Goal: Task Accomplishment & Management: Use online tool/utility

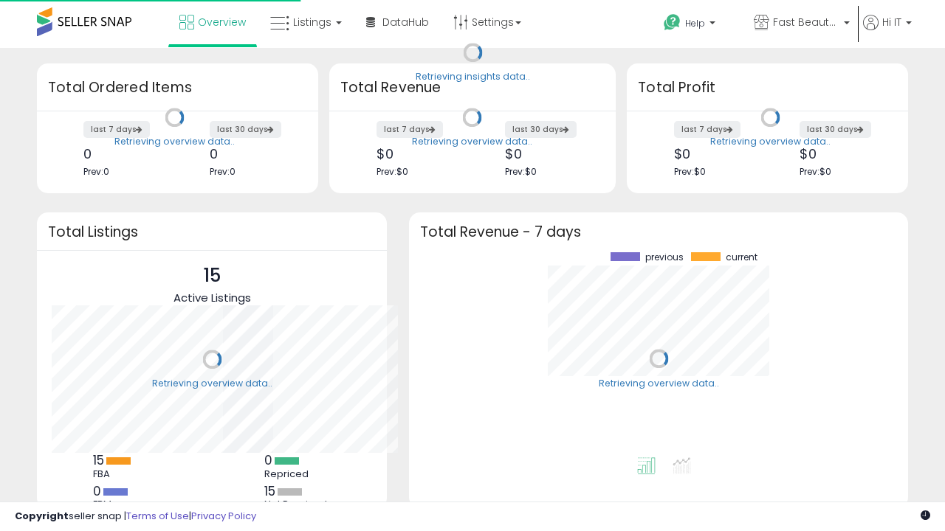
scroll to position [205, 469]
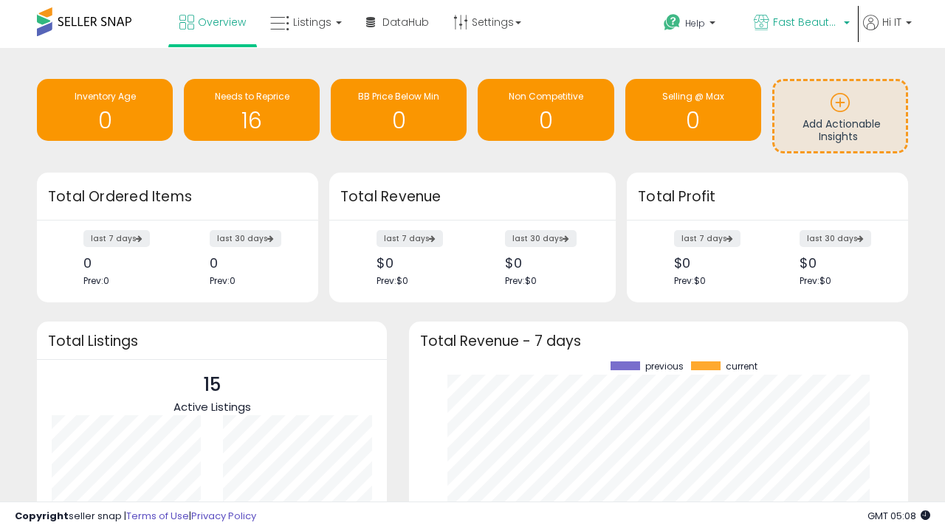
click at [800, 24] on span "Fast Beauty ([GEOGRAPHIC_DATA])" at bounding box center [806, 22] width 66 height 15
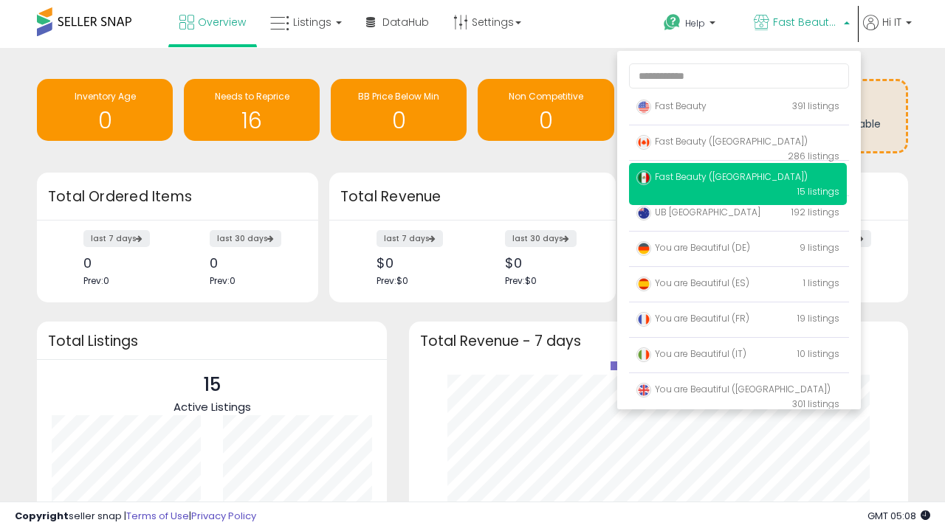
click at [737, 357] on span "You are Beautiful (IT)" at bounding box center [691, 354] width 110 height 13
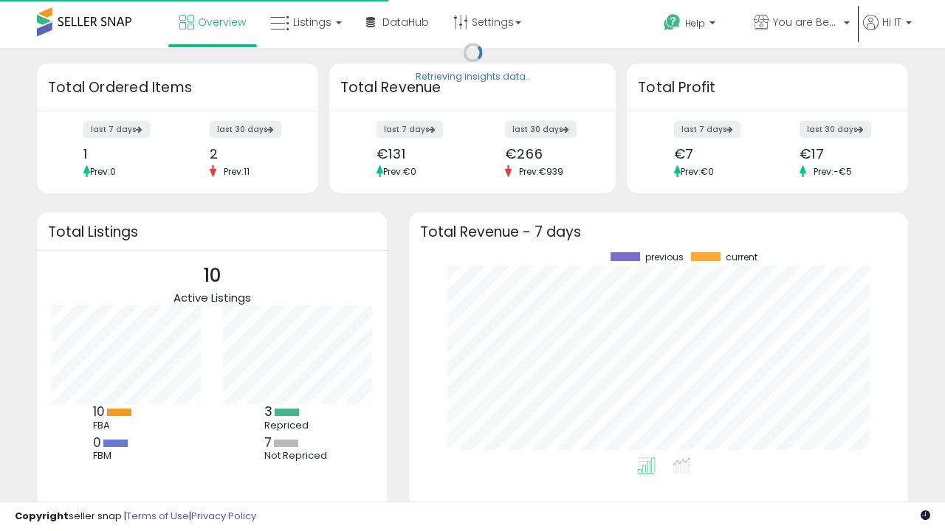
scroll to position [205, 469]
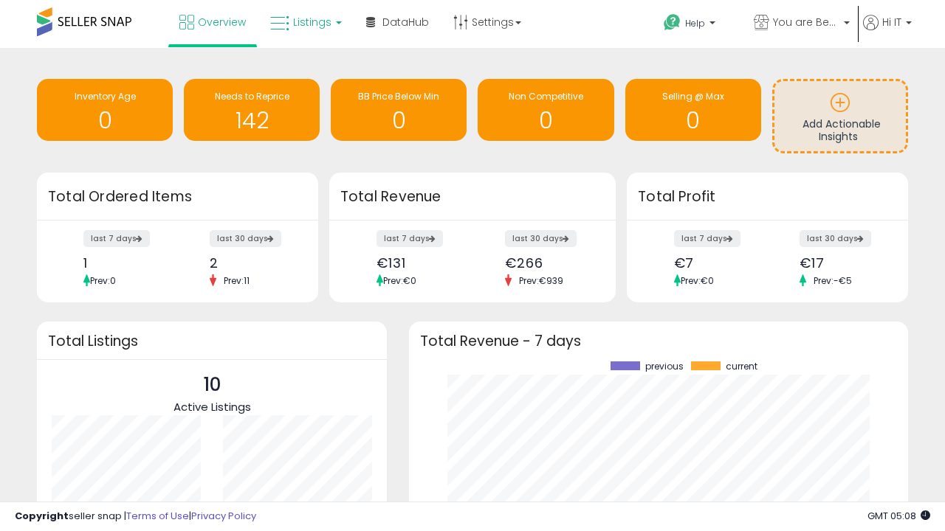
click at [304, 22] on span "Listings" at bounding box center [312, 22] width 38 height 15
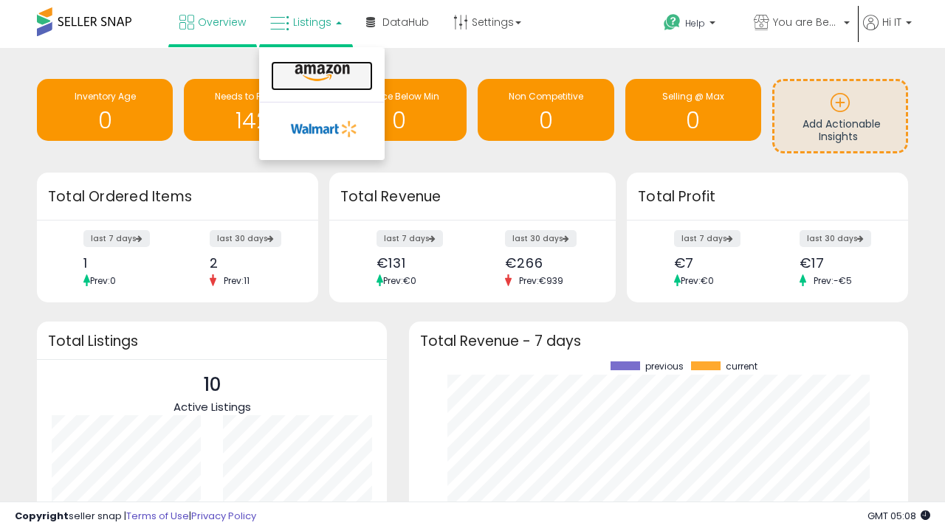
click at [320, 73] on icon at bounding box center [322, 72] width 64 height 19
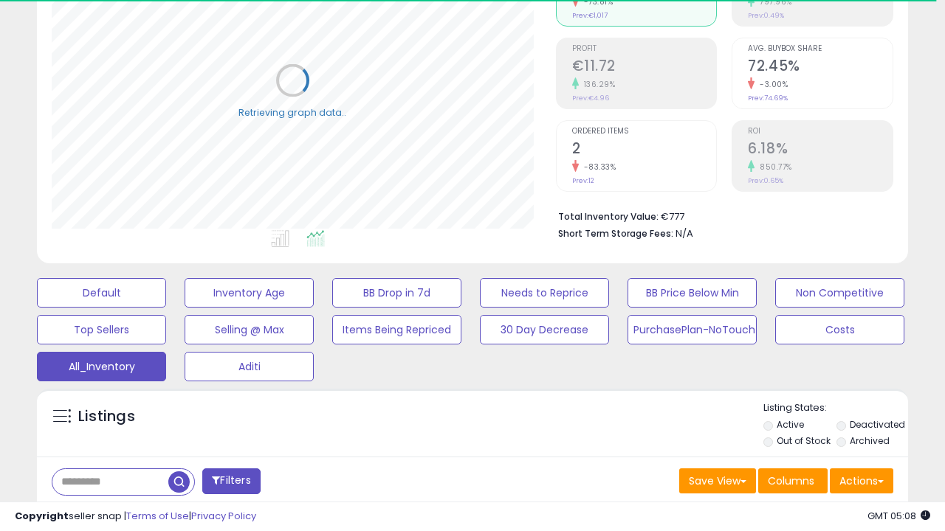
click at [105, 513] on span "Last 30 Days" at bounding box center [107, 520] width 64 height 15
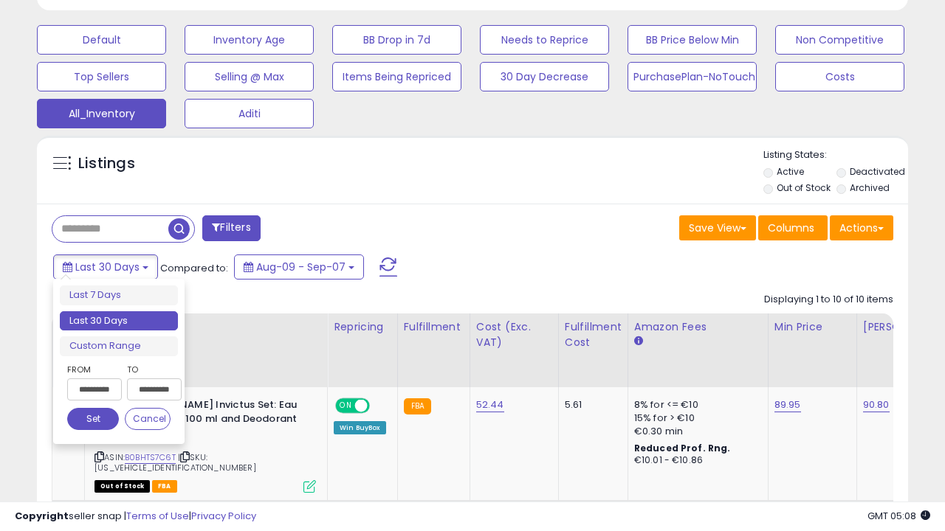
click at [119, 321] on li "Last 30 Days" at bounding box center [119, 322] width 118 height 20
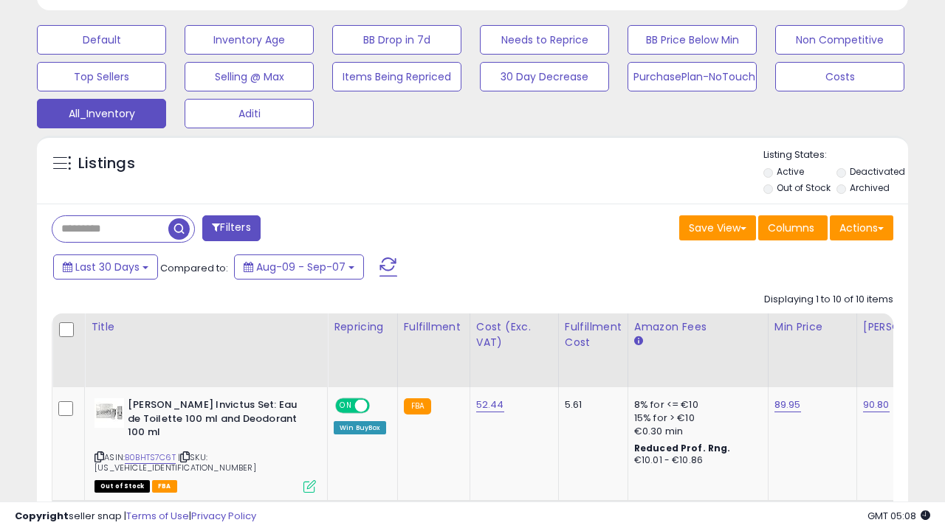
scroll to position [303, 503]
click at [861, 227] on button "Actions" at bounding box center [861, 228] width 63 height 25
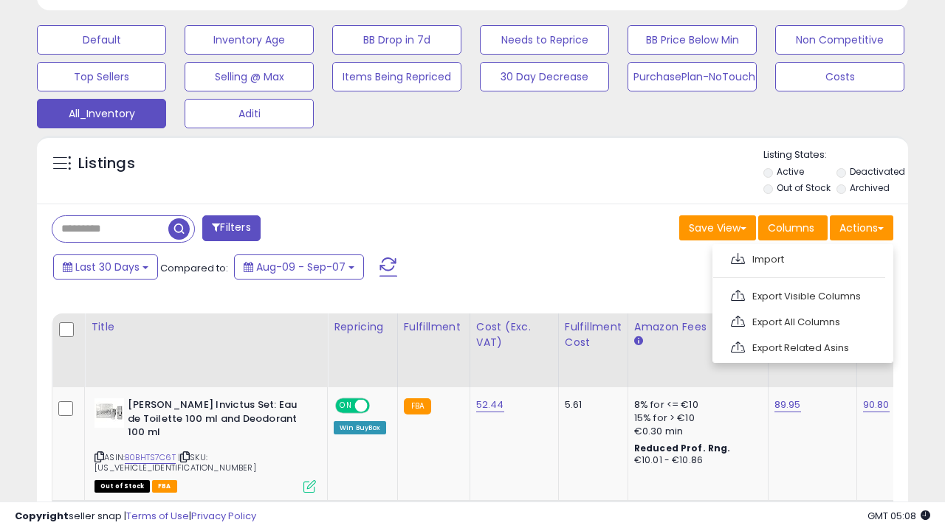
click at [801, 320] on link "Export All Columns" at bounding box center [801, 322] width 162 height 23
